Goal: Navigation & Orientation: Find specific page/section

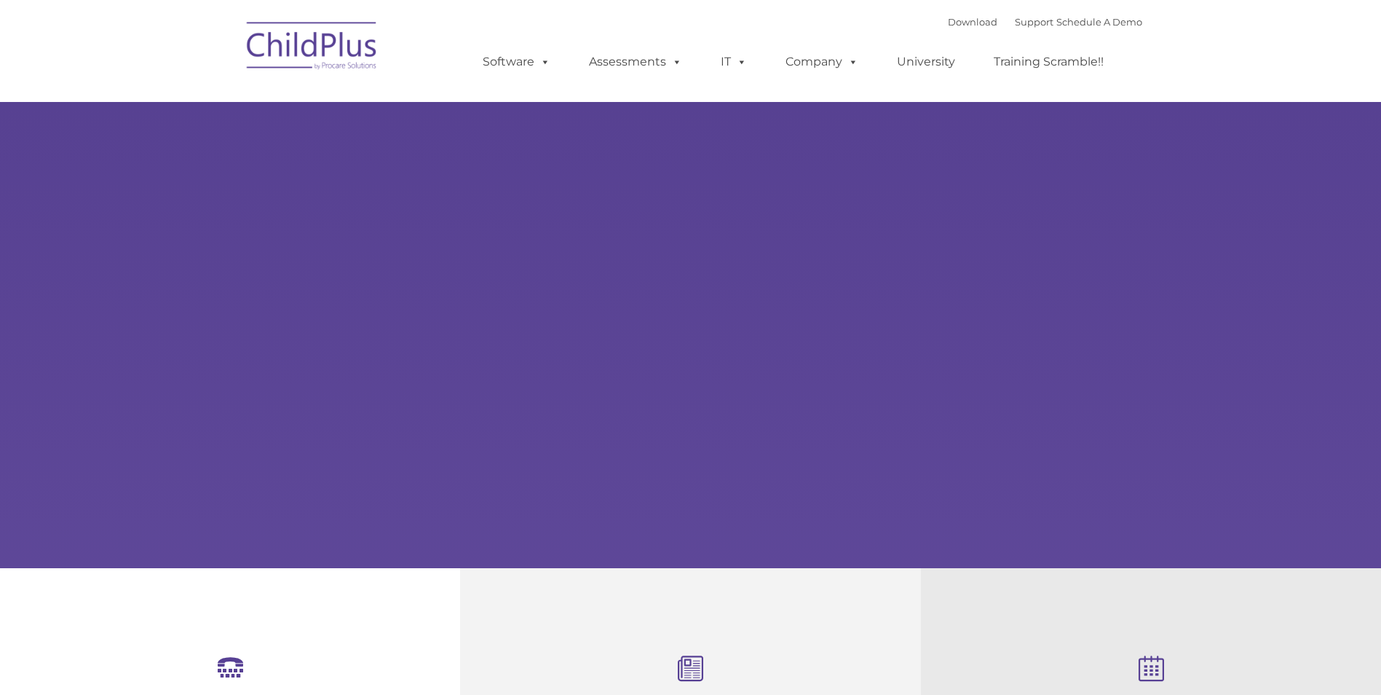
select select "MEDIUM"
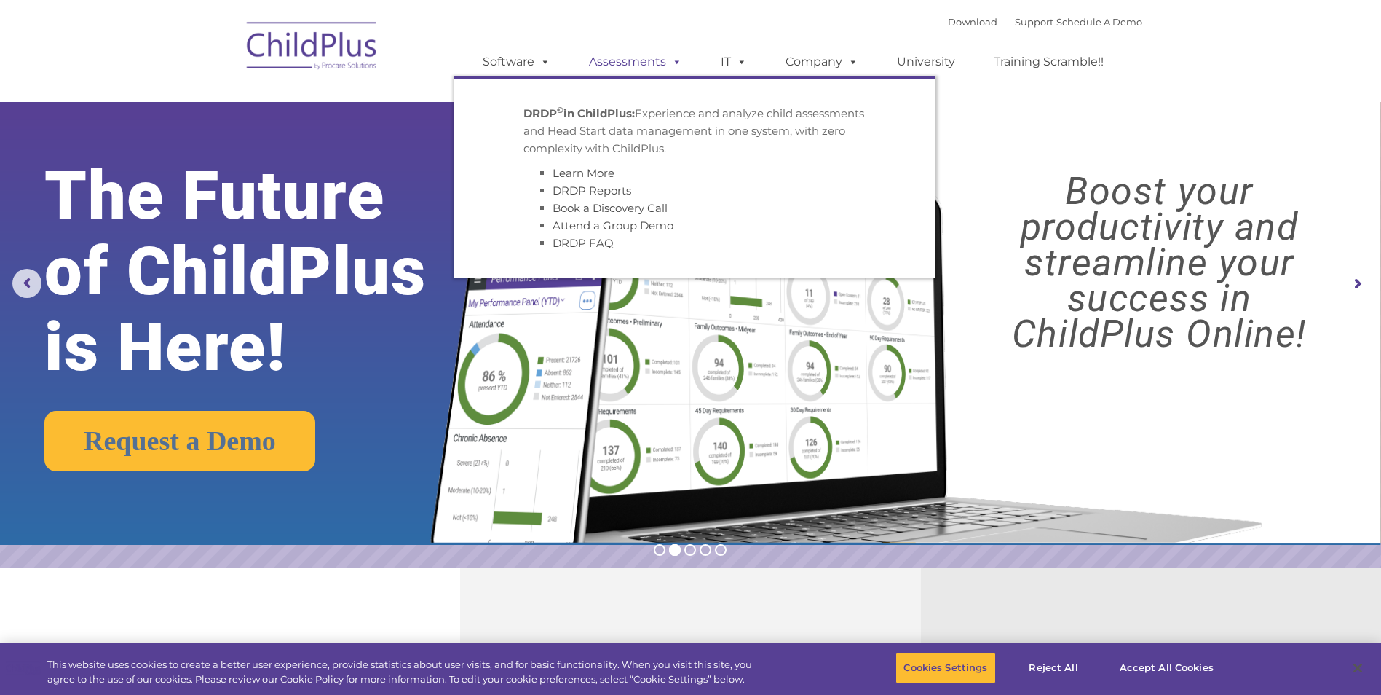
click at [613, 64] on link "Assessments" at bounding box center [635, 61] width 122 height 29
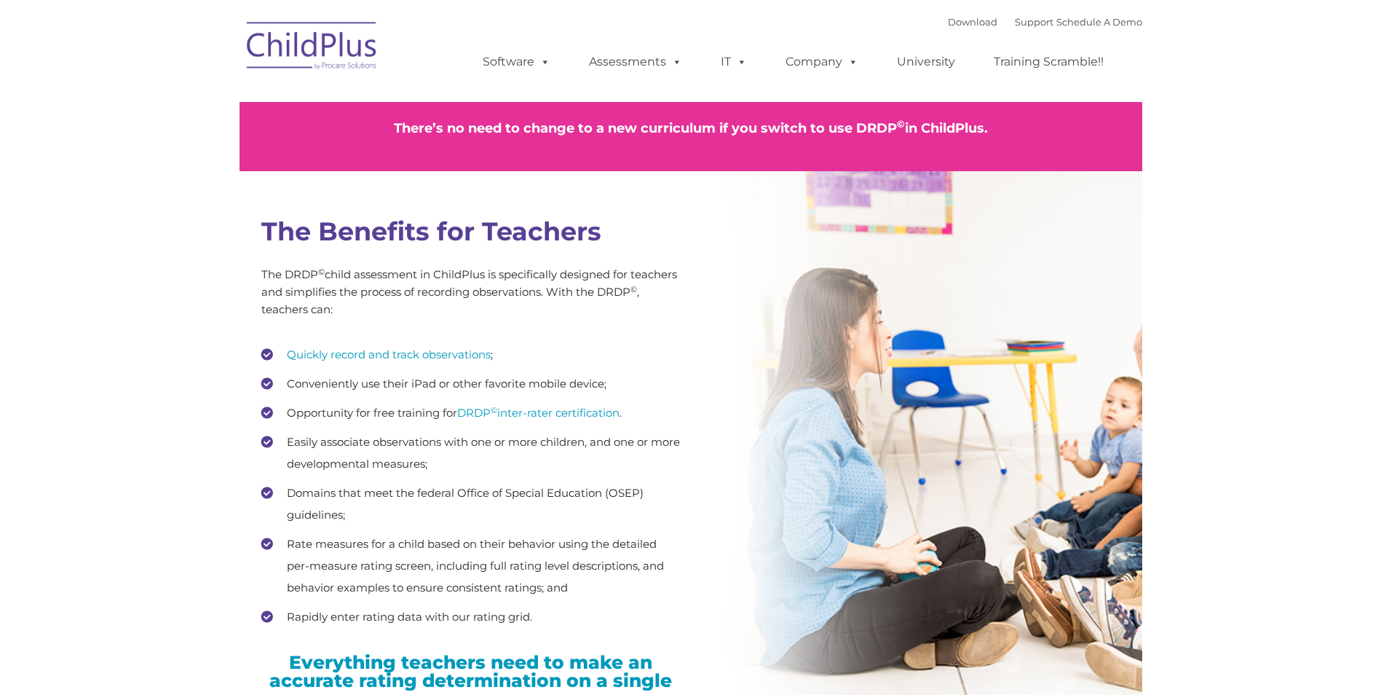
type input ""
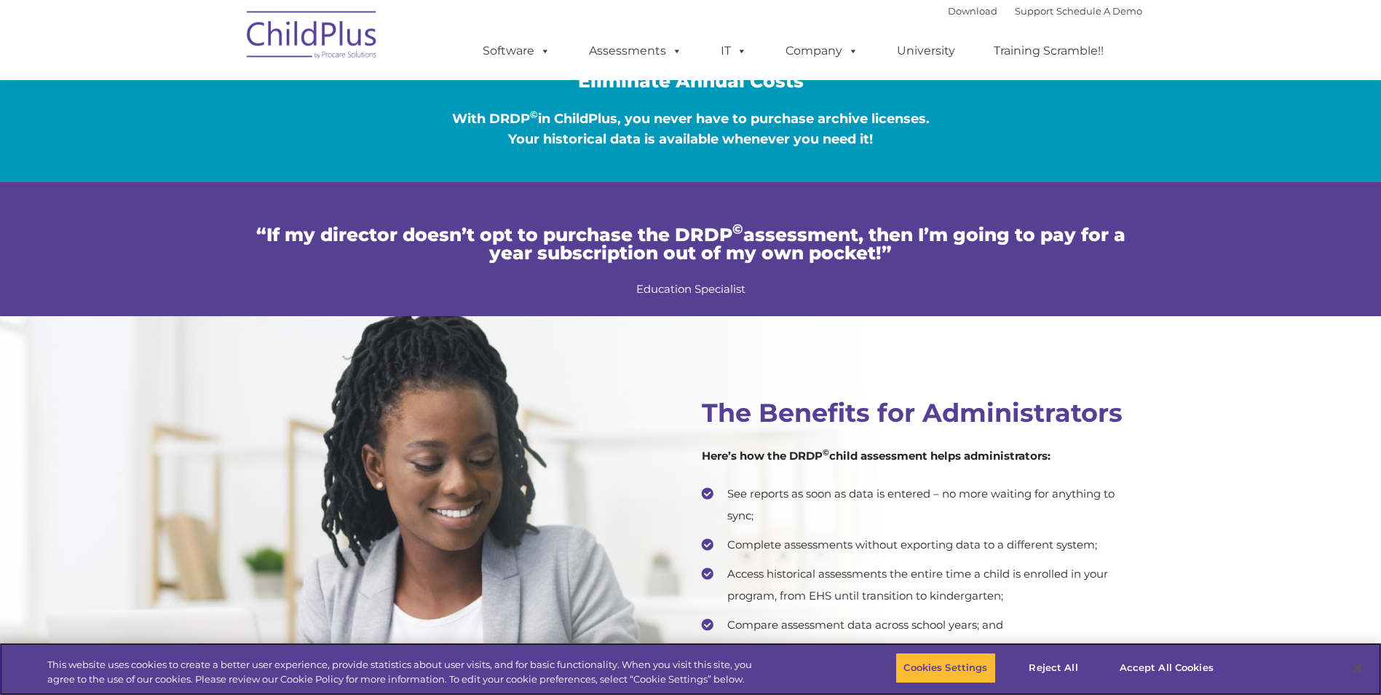
scroll to position [2664, 0]
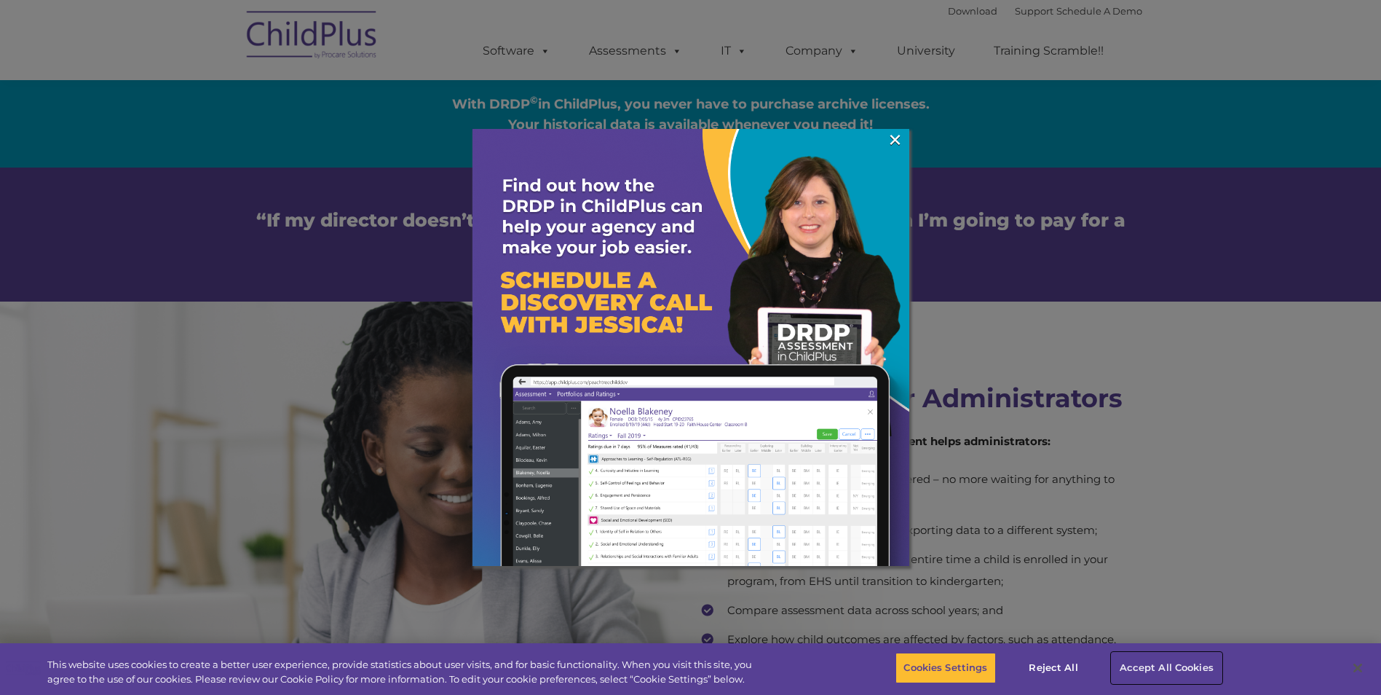
click at [1150, 664] on button "Accept All Cookies" at bounding box center [1167, 667] width 110 height 31
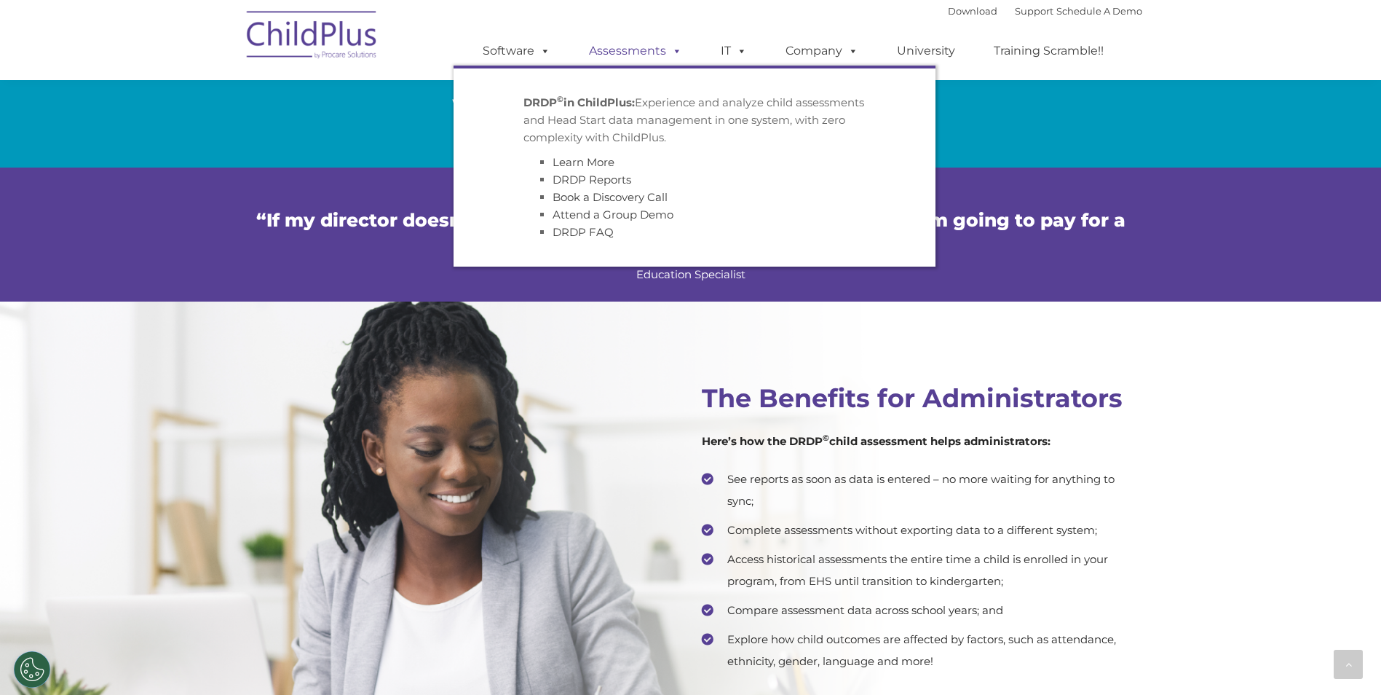
click at [595, 47] on link "Assessments" at bounding box center [635, 50] width 122 height 29
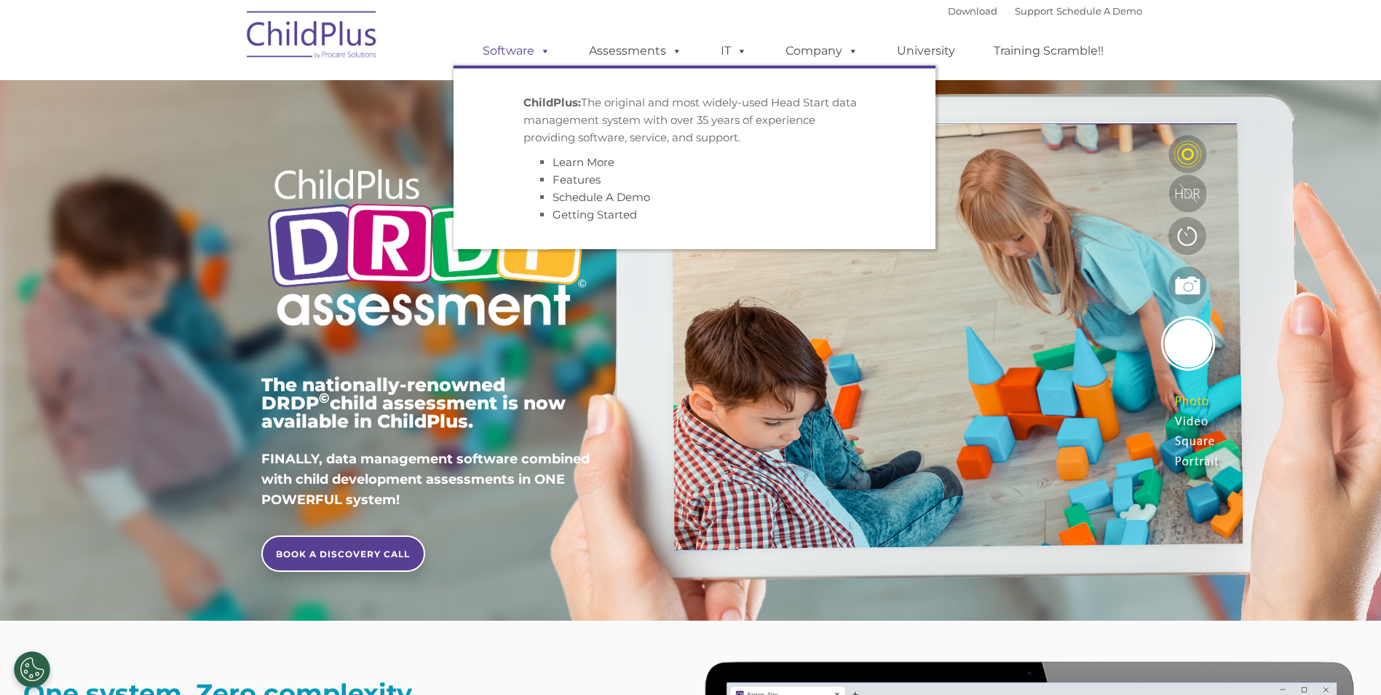
click at [541, 50] on span at bounding box center [542, 51] width 16 height 14
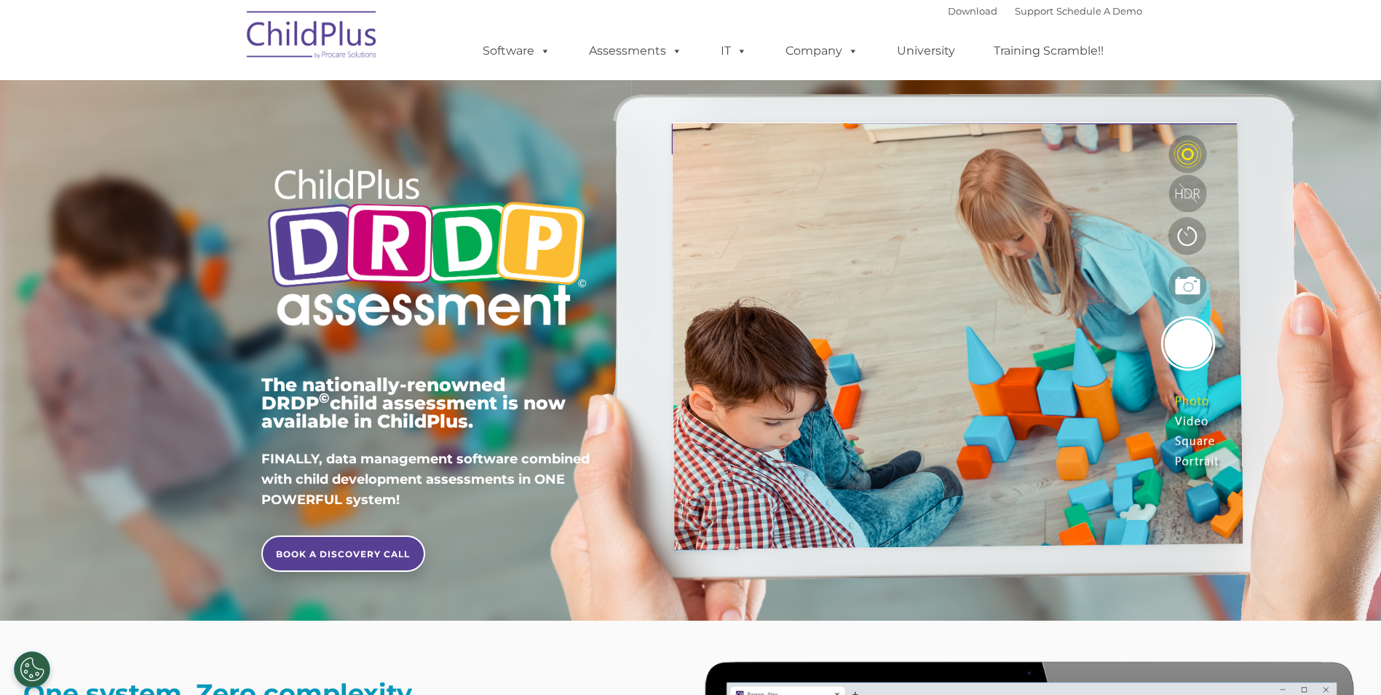
click at [363, 50] on img at bounding box center [313, 37] width 146 height 73
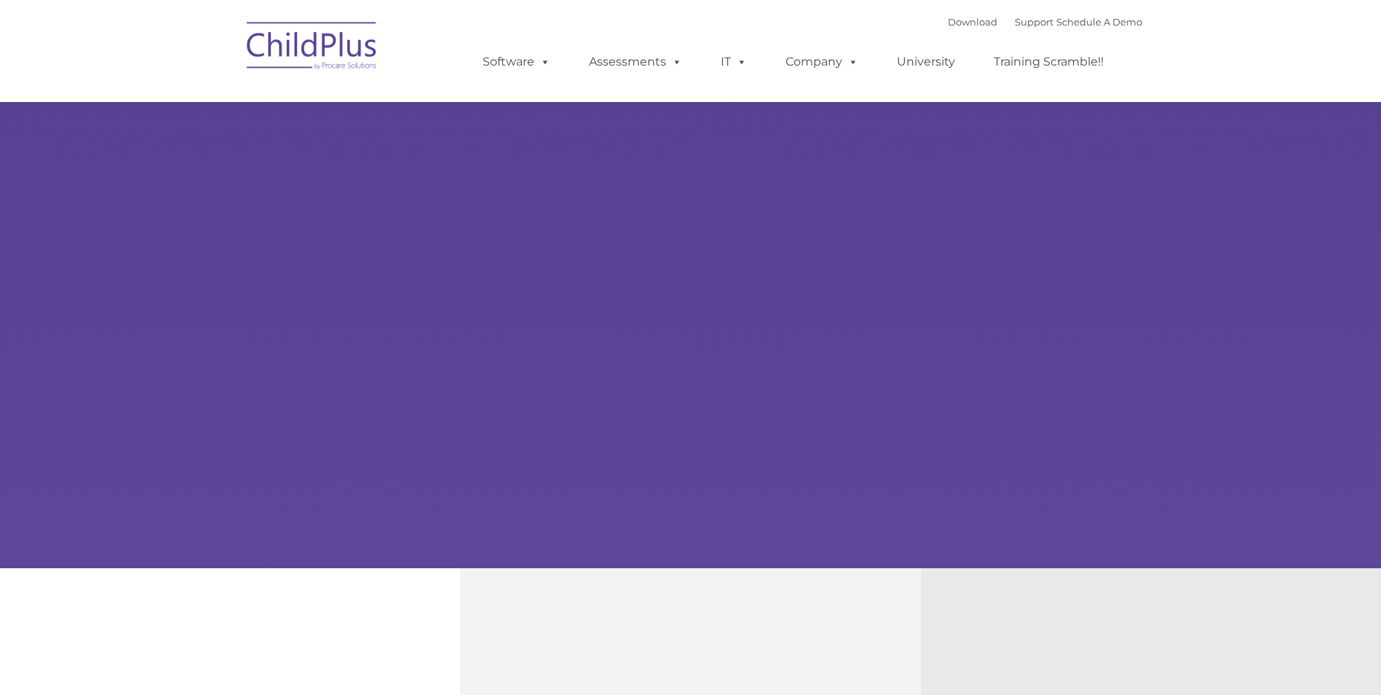
type input ""
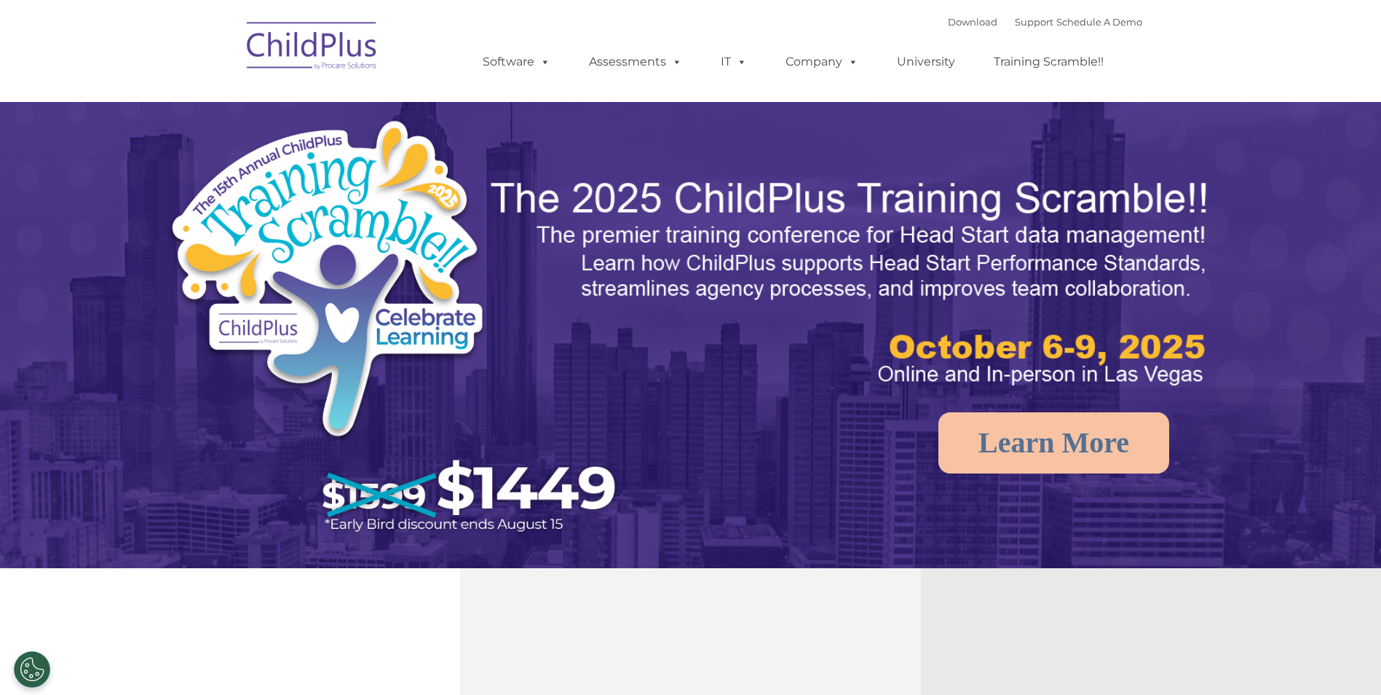
select select "MEDIUM"
click at [363, 50] on img at bounding box center [313, 48] width 146 height 73
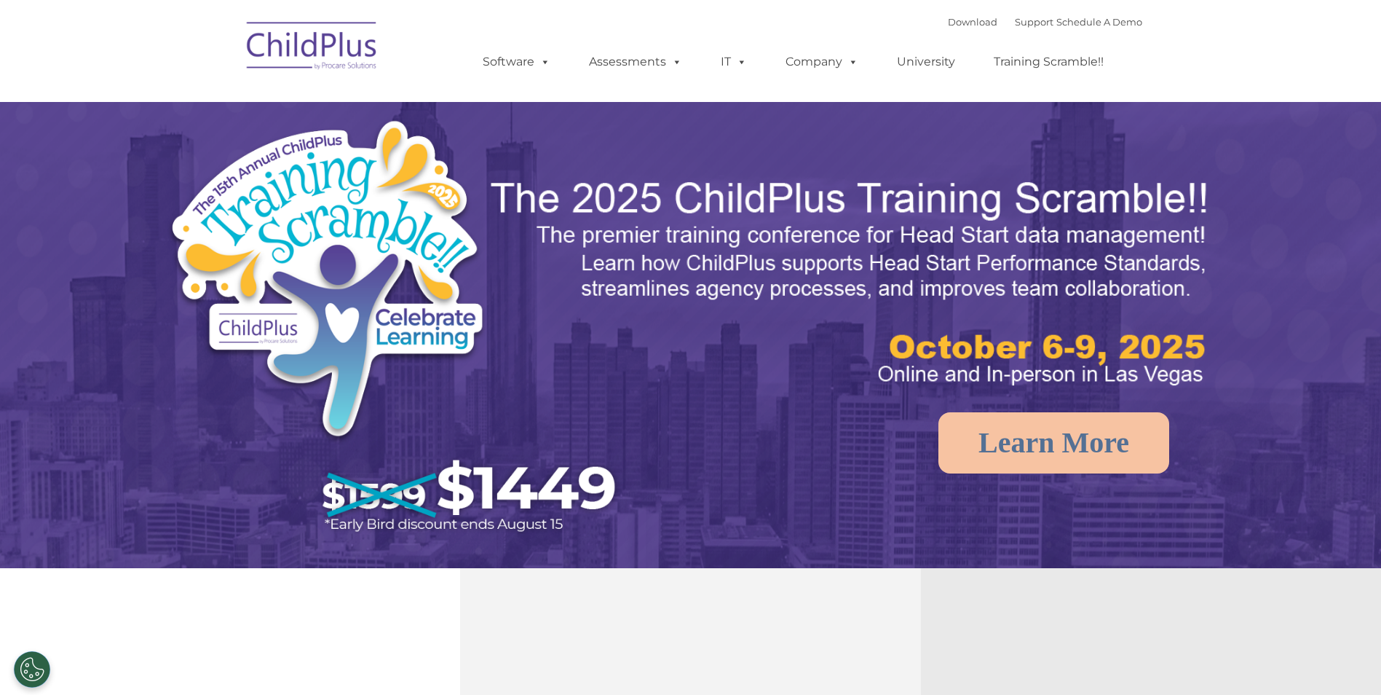
select select "MEDIUM"
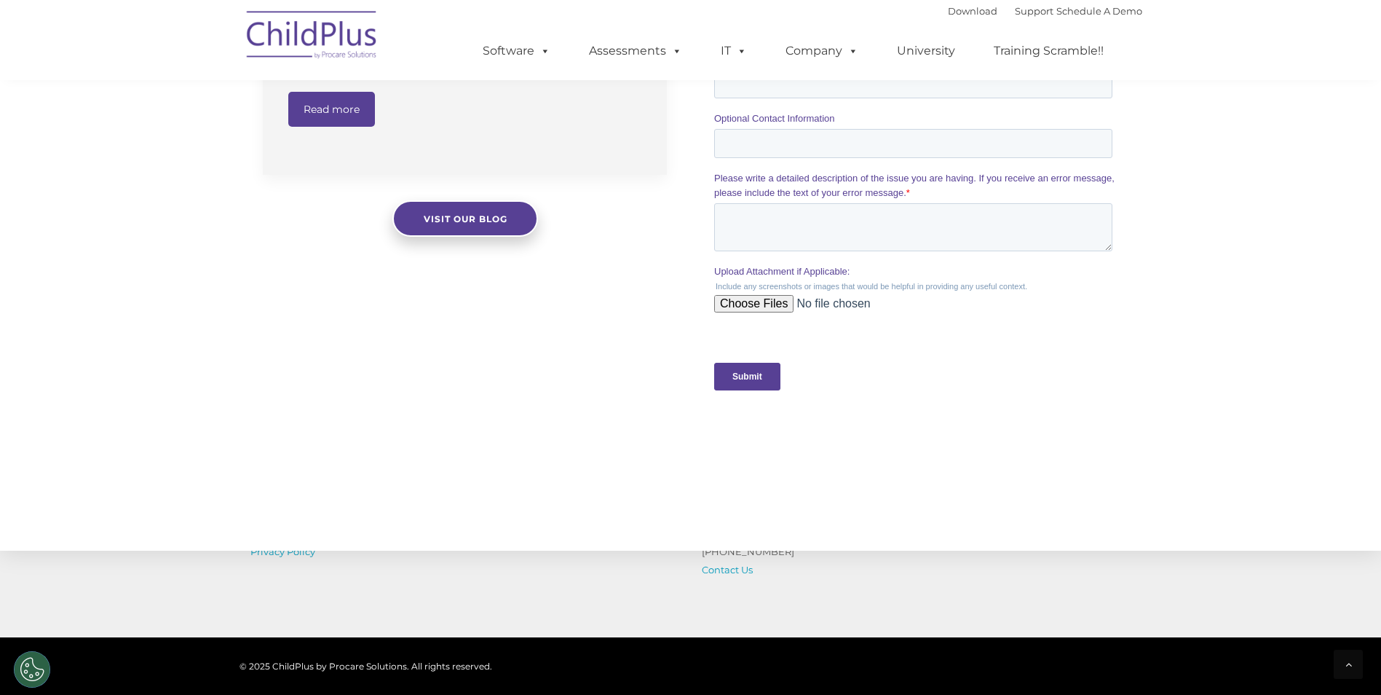
scroll to position [1235, 0]
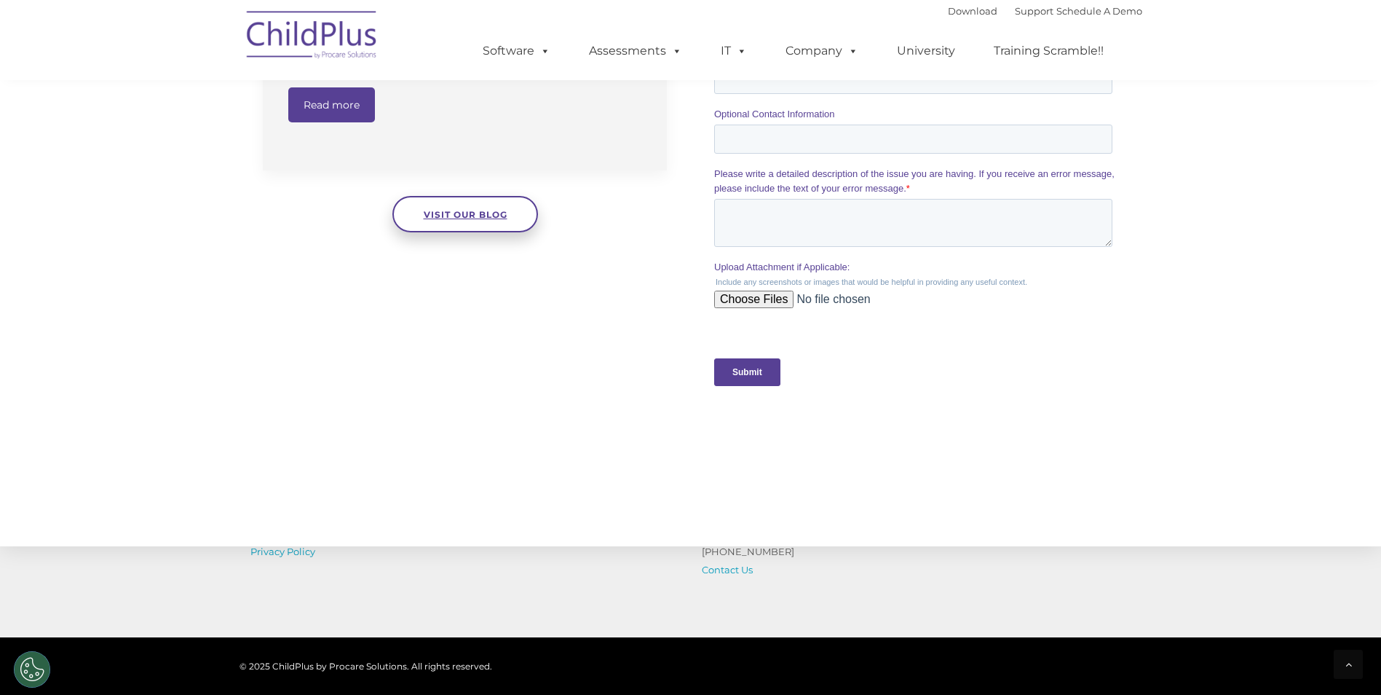
click at [493, 223] on link "Visit our blog" at bounding box center [465, 214] width 146 height 36
